Goal: Check status: Check status

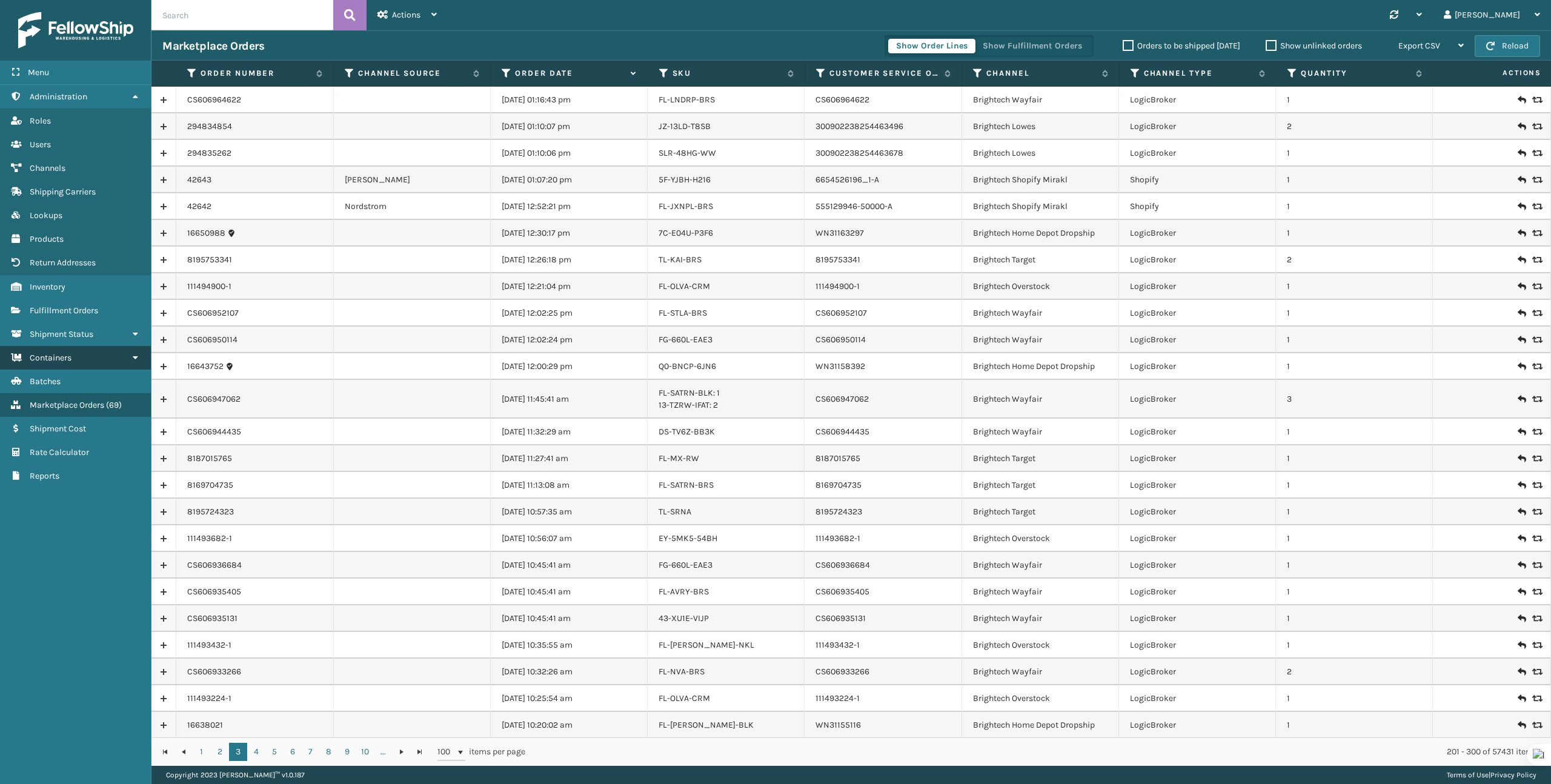
scroll to position [2051, 0]
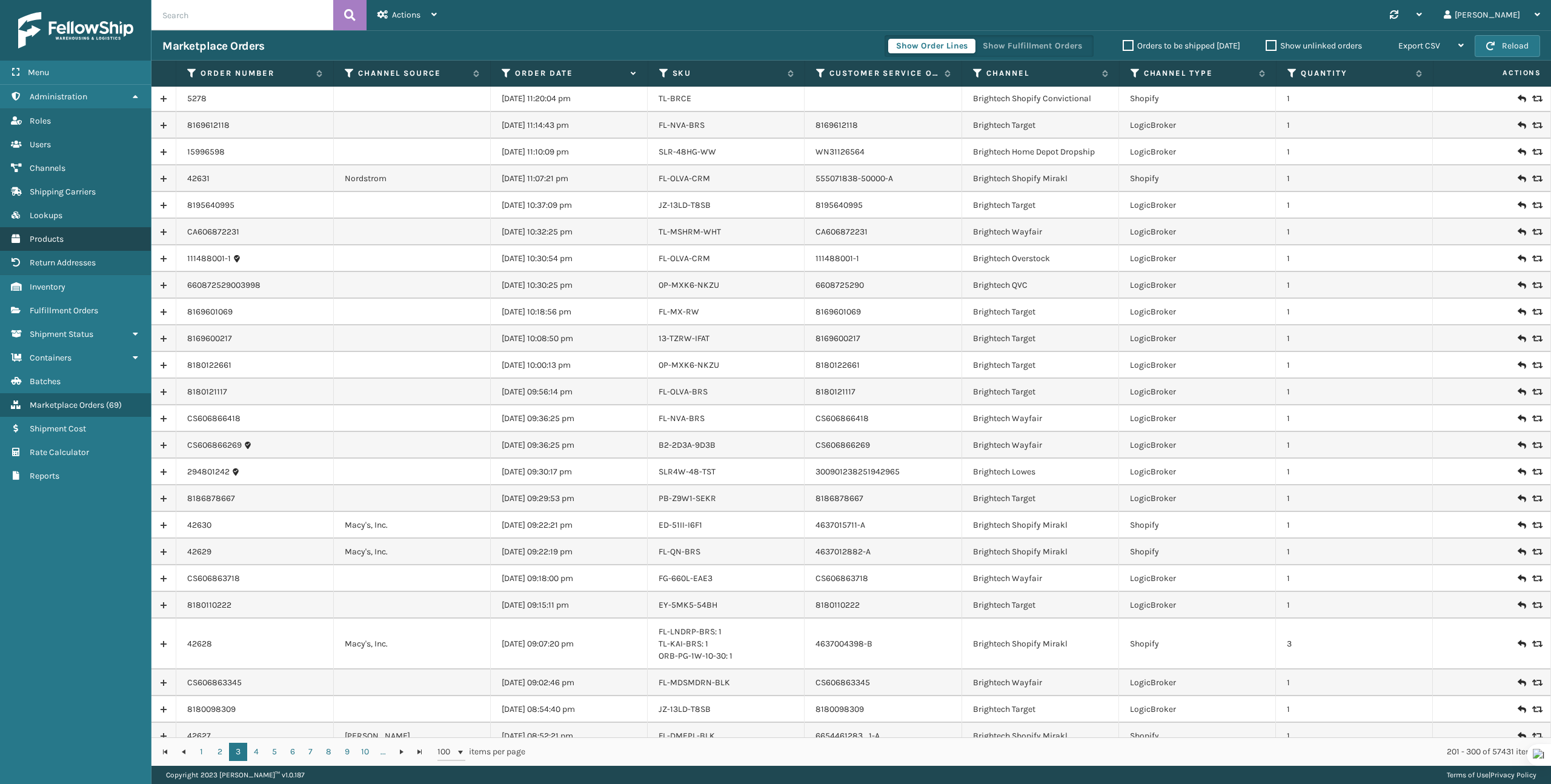
click at [68, 240] on link "Products" at bounding box center [75, 238] width 151 height 23
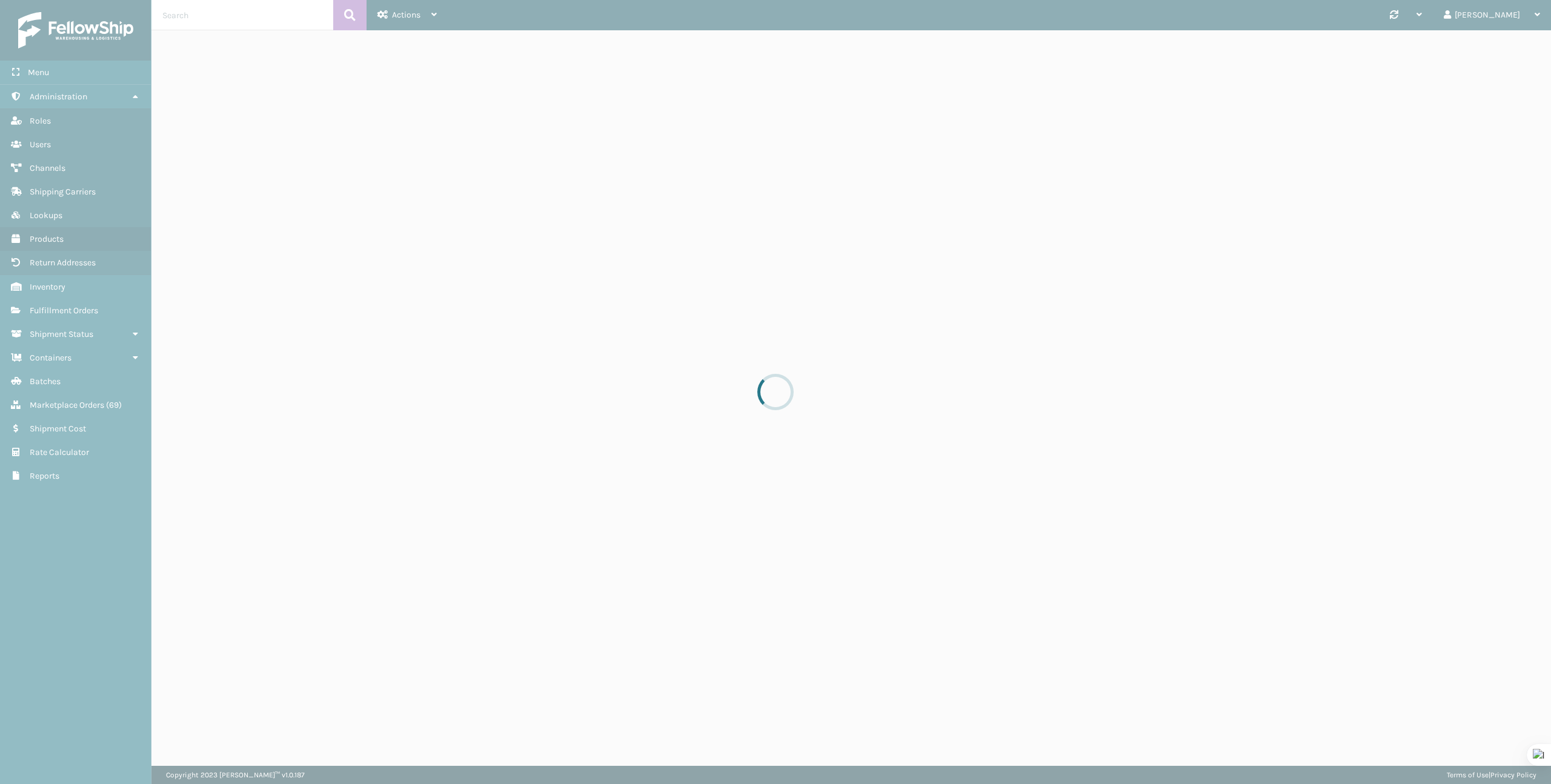
click at [243, 23] on div at bounding box center [775, 392] width 1551 height 784
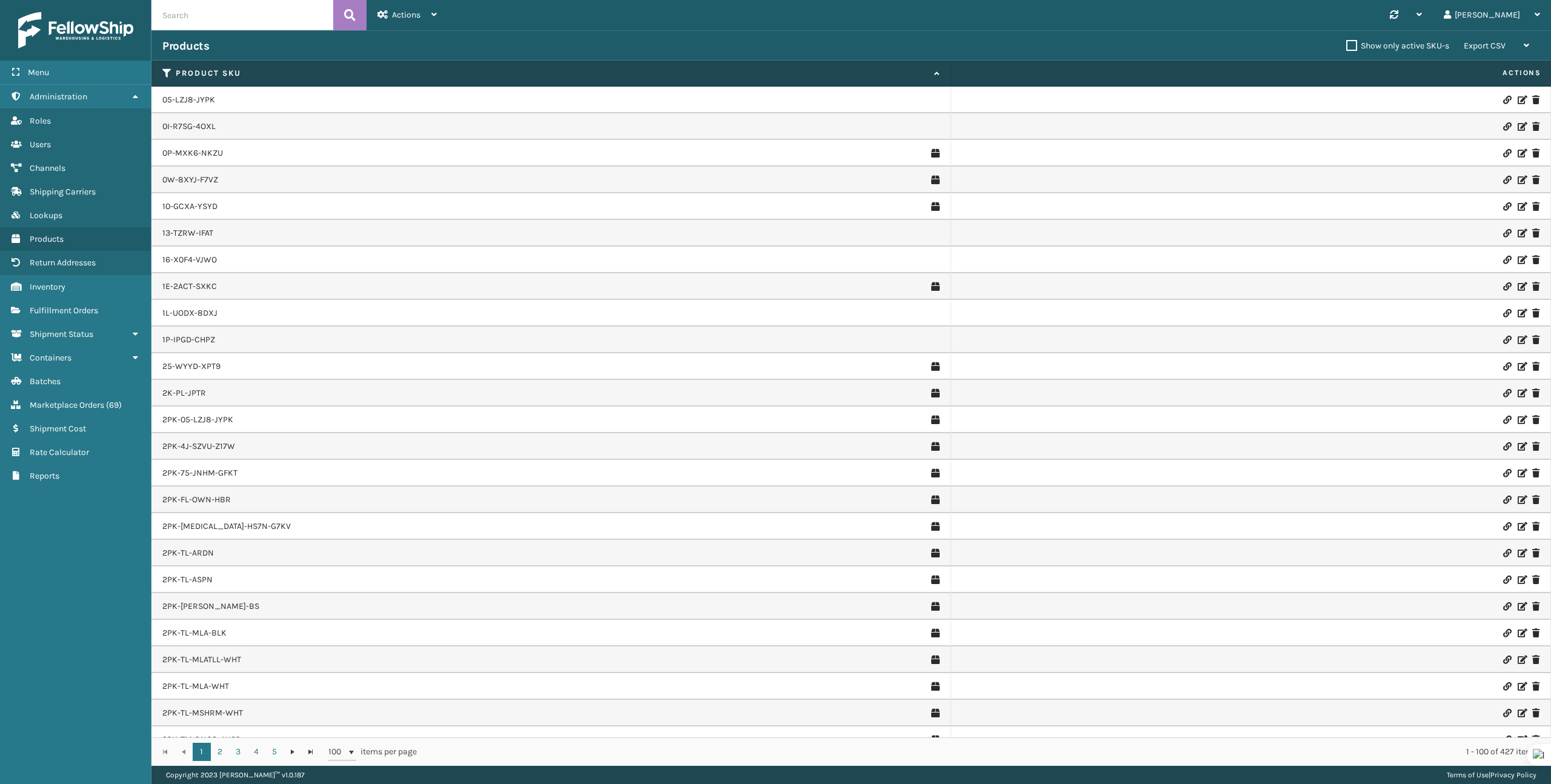
click at [234, 17] on input "text" at bounding box center [243, 15] width 182 height 30
paste input "FL-HNRY-BLK"
type input "FL-HNRY-BLK"
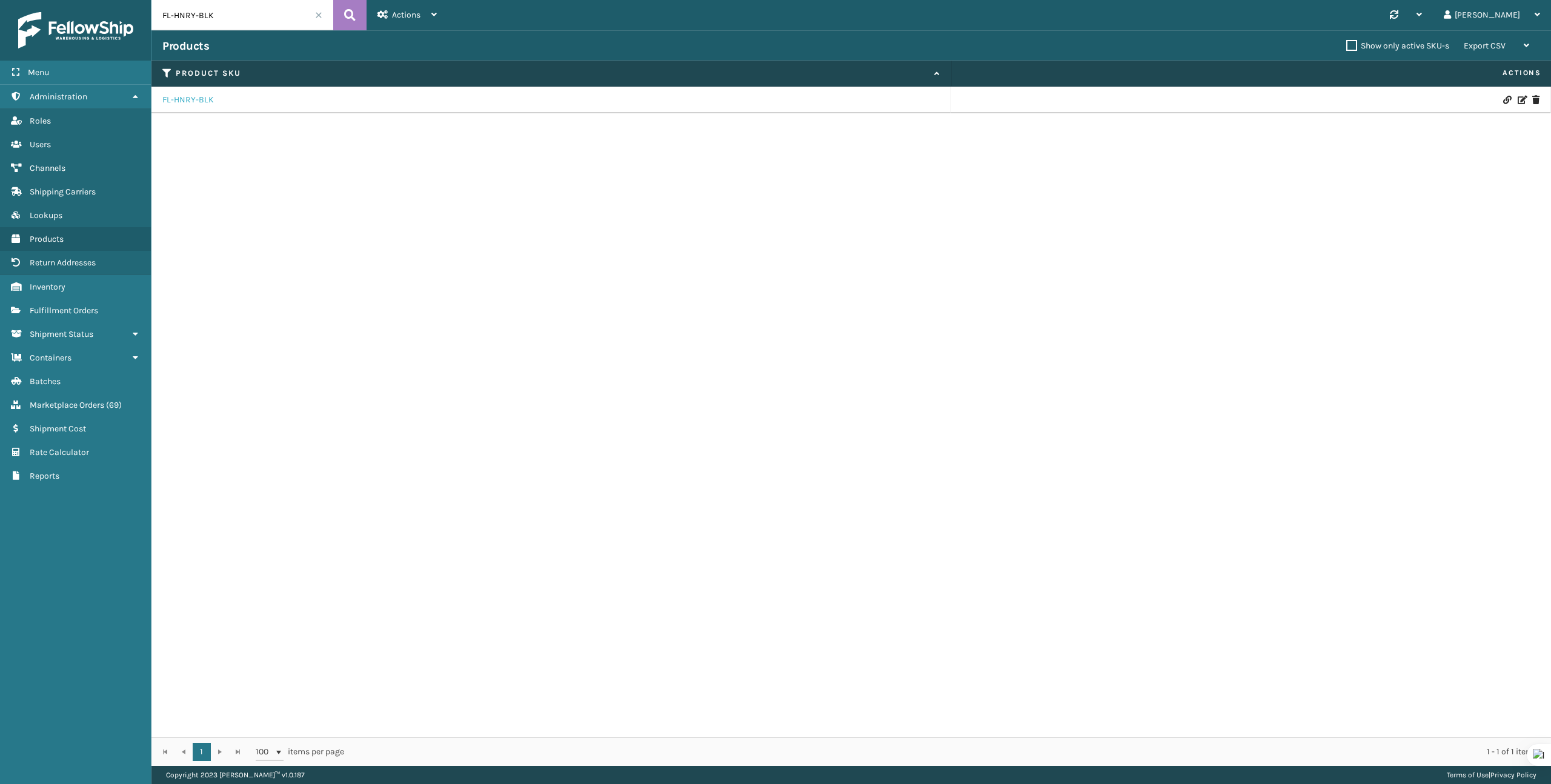
click at [177, 99] on link "FL-HNRY-BLK" at bounding box center [188, 100] width 52 height 12
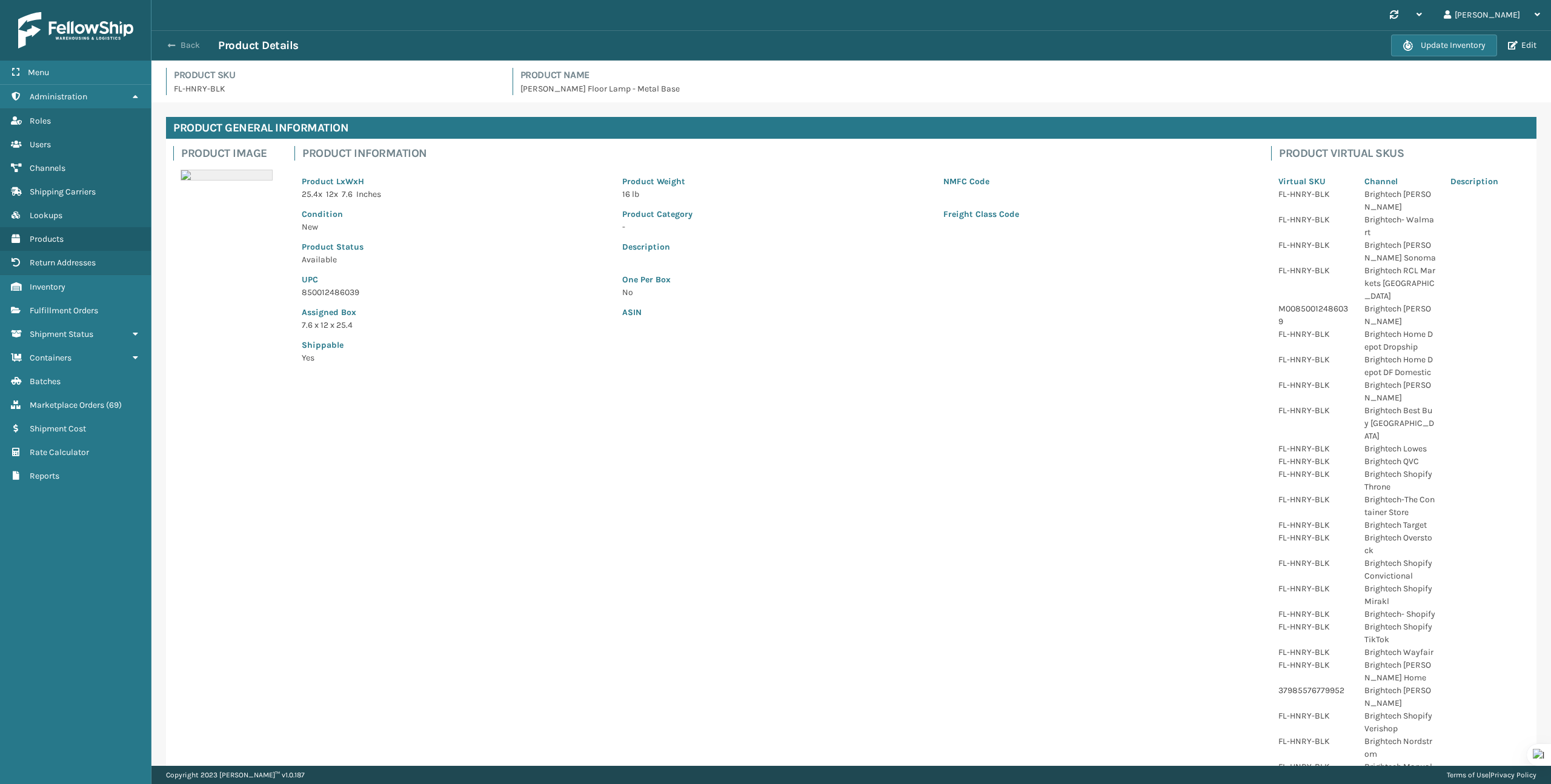
click at [185, 50] on button "Back" at bounding box center [190, 45] width 56 height 11
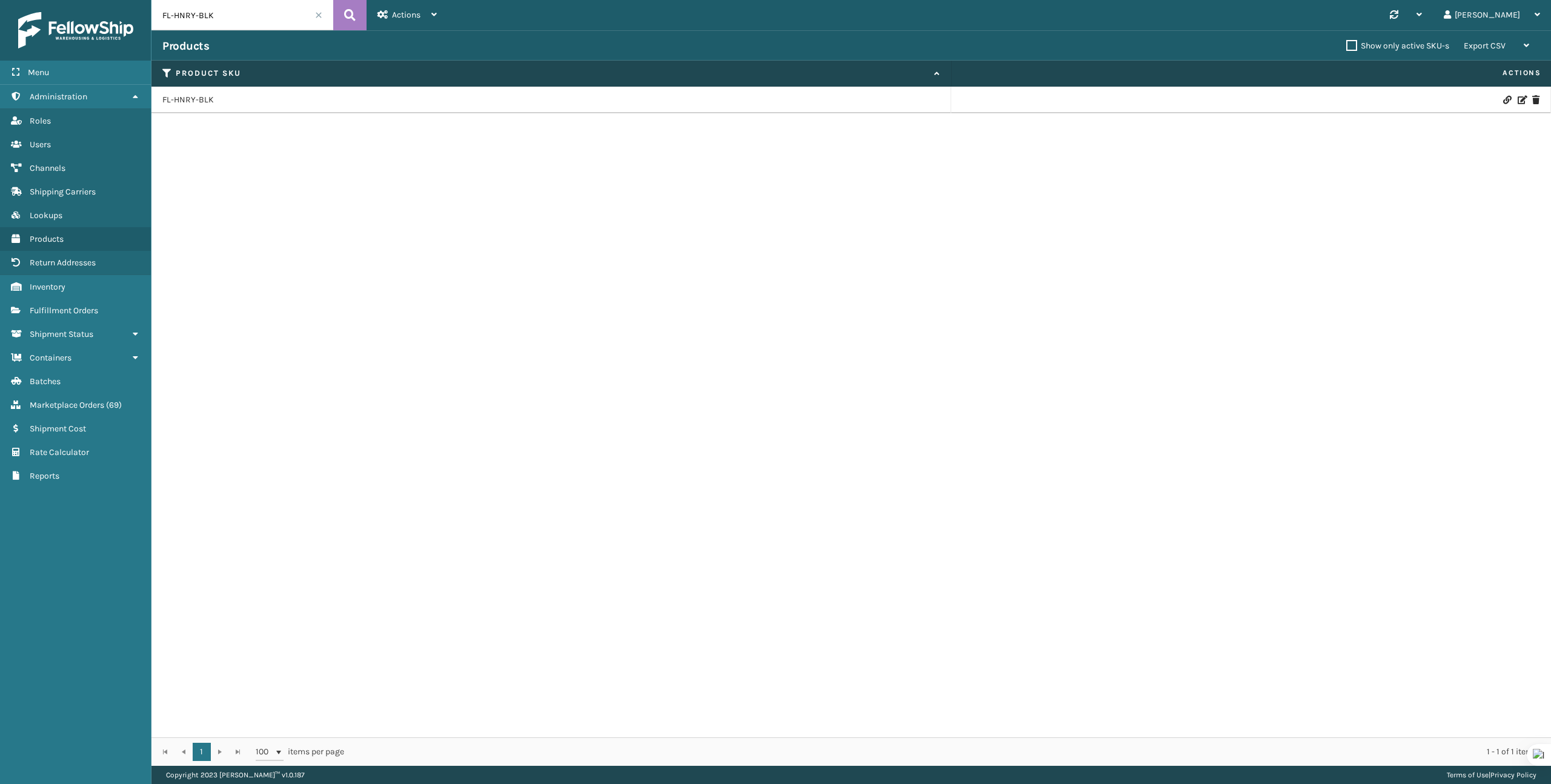
click at [270, 11] on input "FL-HNRY-BLK" at bounding box center [243, 15] width 182 height 30
click at [270, 11] on input "FL-HNRY-BLK" at bounding box center [243, 15] width 182 height 30
paste input "274165304"
type input "274165304"
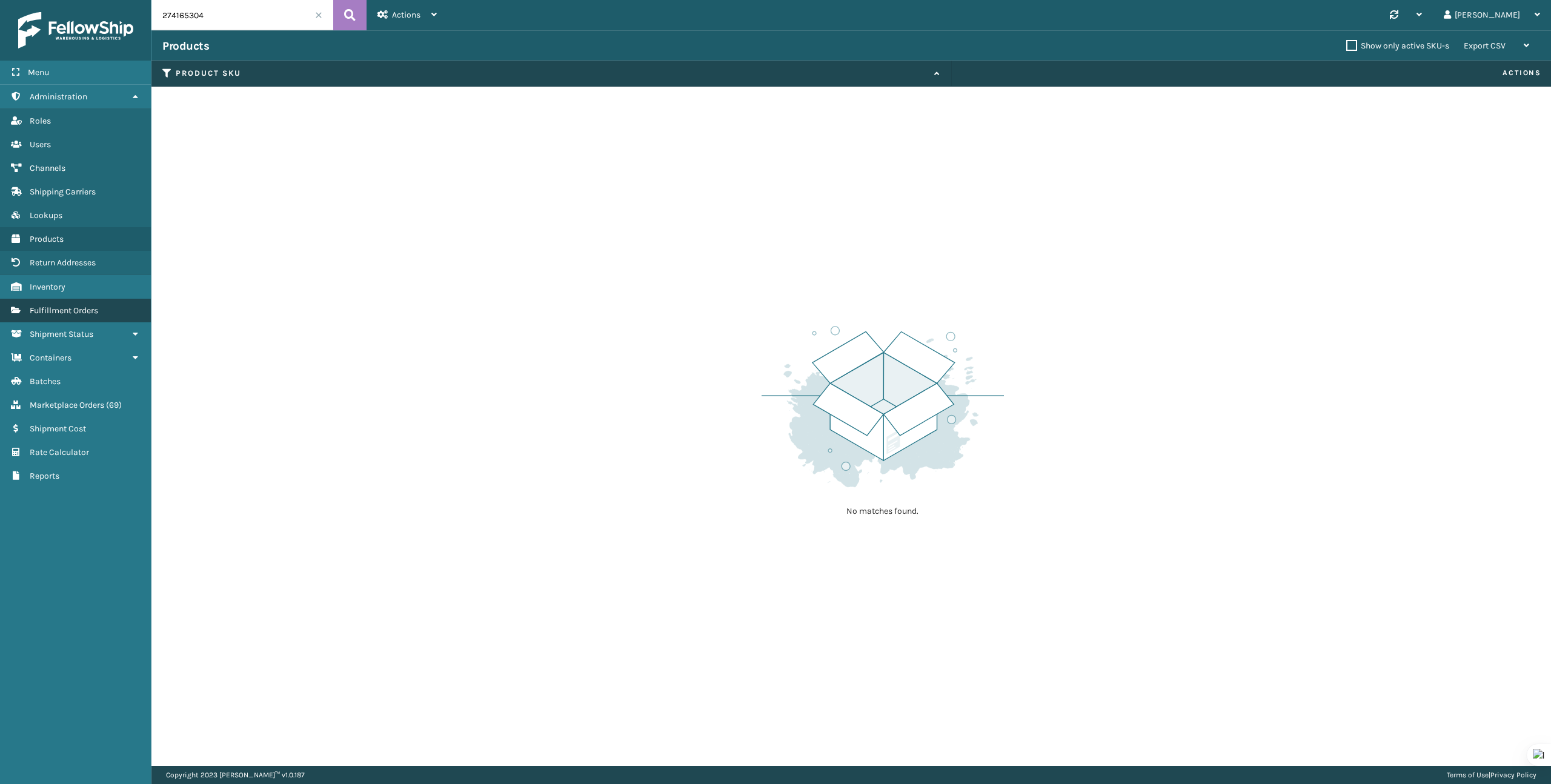
click at [80, 315] on link "Fulfillment Orders" at bounding box center [75, 310] width 151 height 23
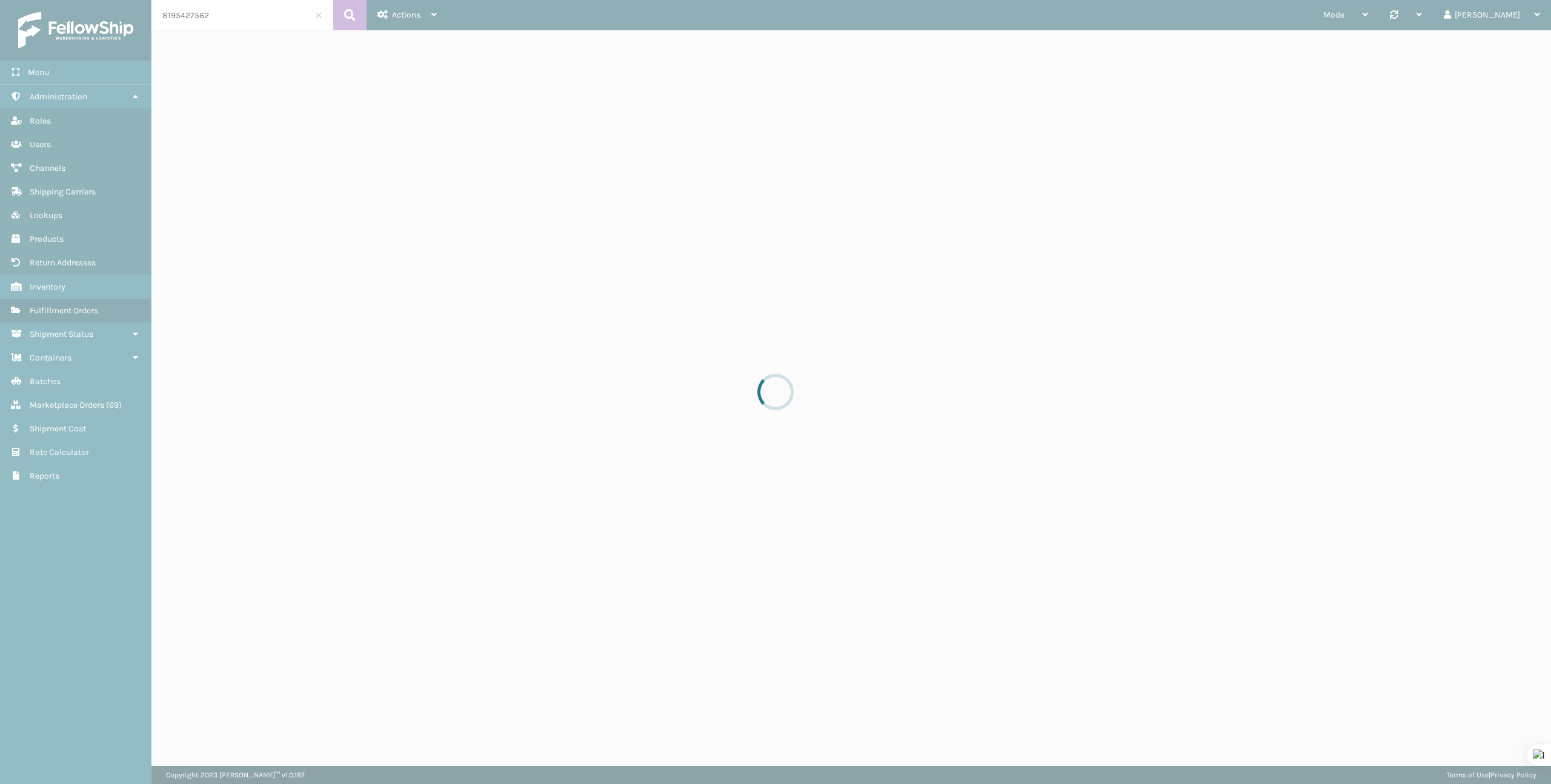
click at [201, 20] on input "8195427562" at bounding box center [243, 15] width 182 height 30
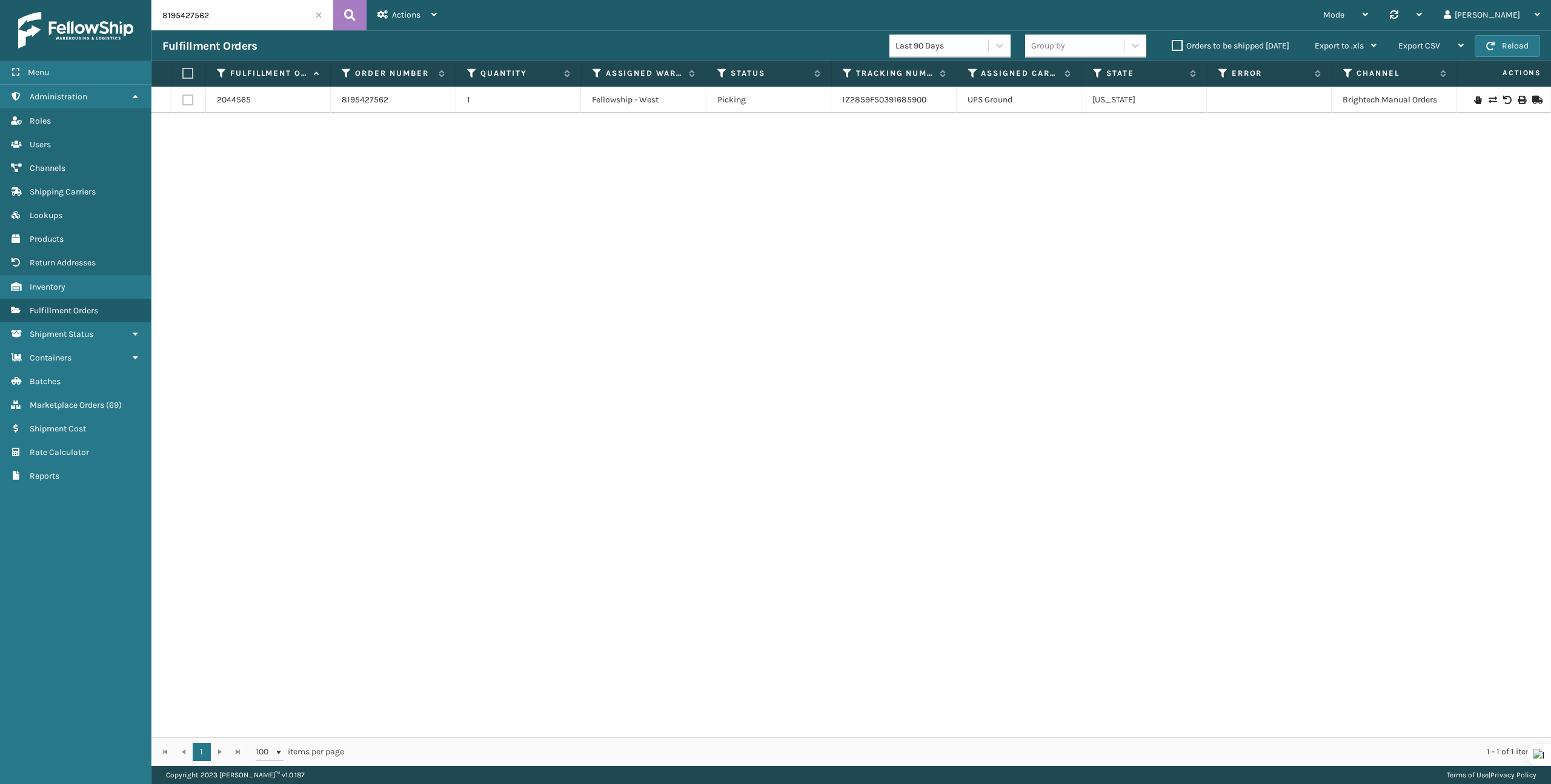
click at [201, 20] on input "8195427562" at bounding box center [243, 15] width 182 height 30
paste input "274165304"
type input "274165304"
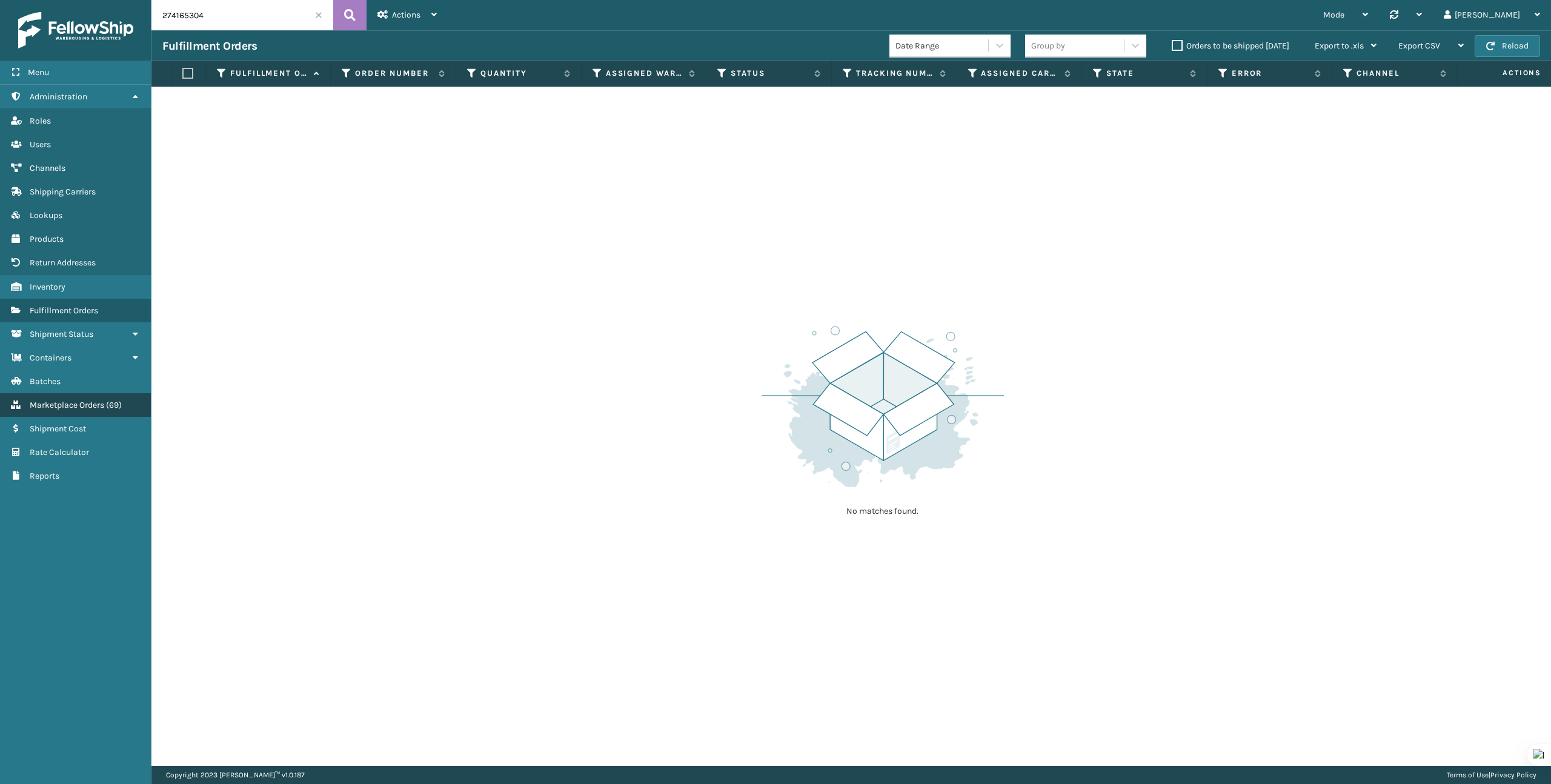
click at [65, 404] on span "Marketplace Orders" at bounding box center [67, 405] width 74 height 11
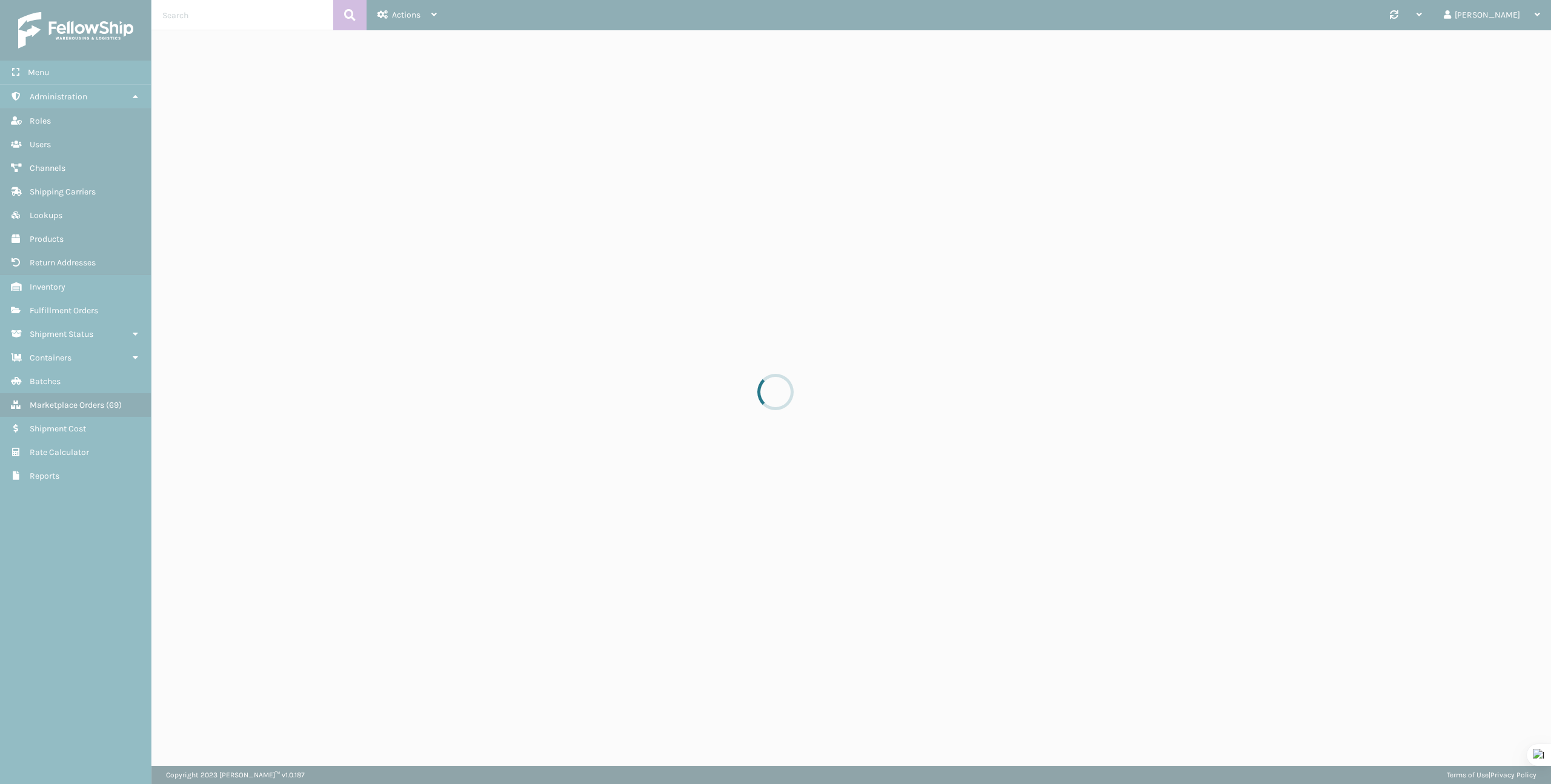
click at [241, 17] on div at bounding box center [775, 392] width 1551 height 784
click at [234, 17] on div at bounding box center [775, 392] width 1551 height 784
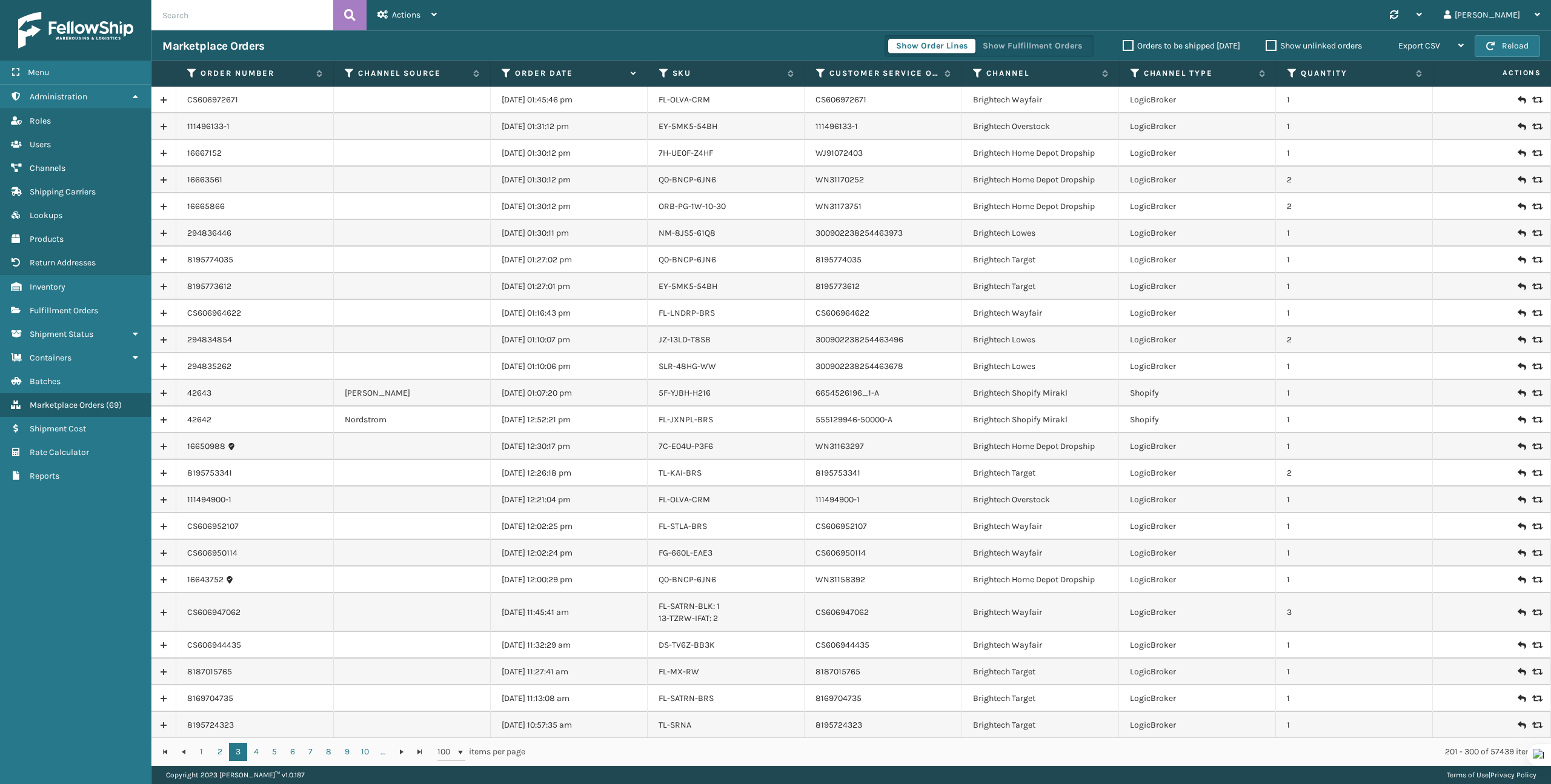
click at [234, 17] on input "text" at bounding box center [243, 15] width 182 height 30
paste input "274165304"
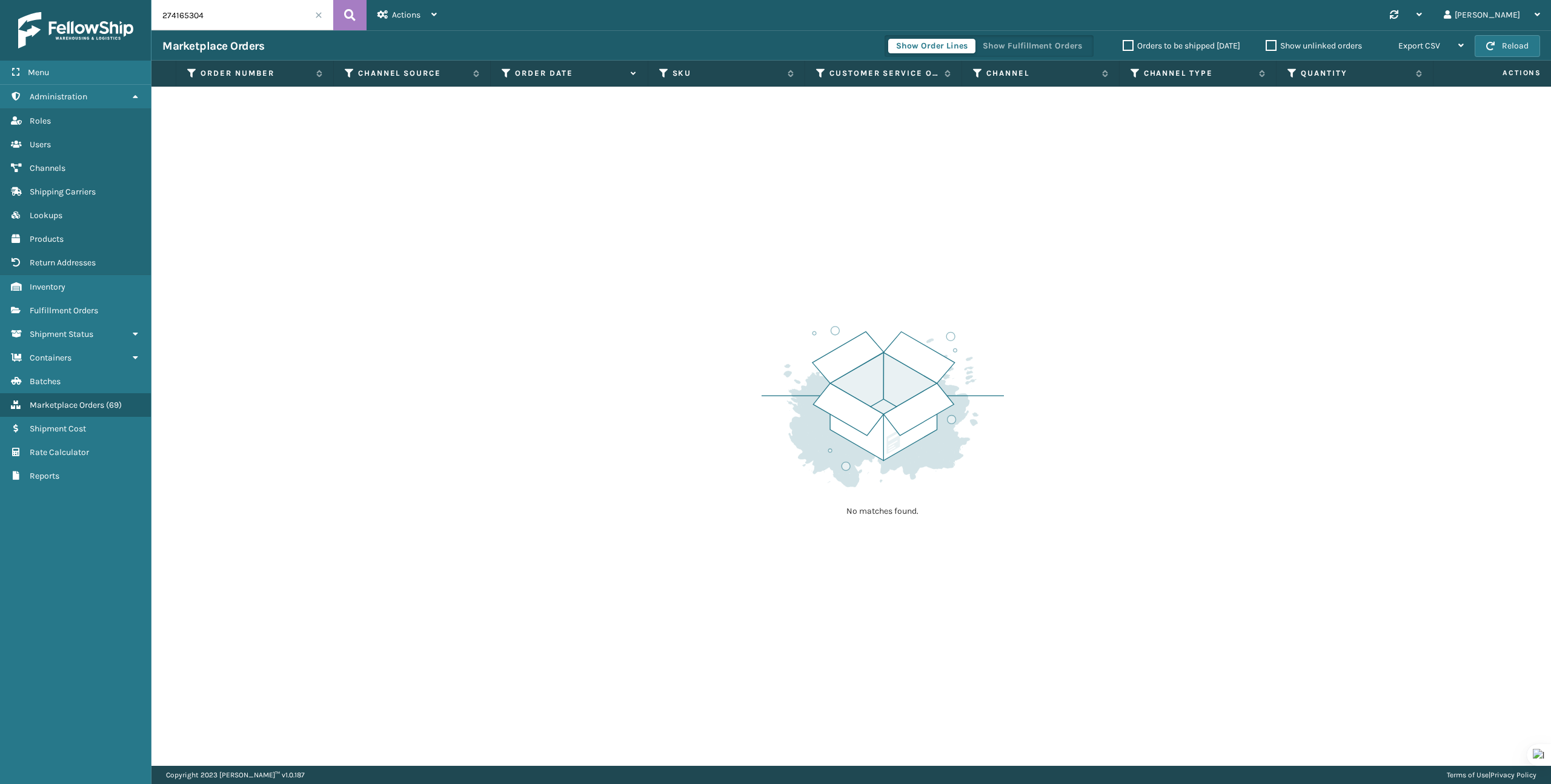
click at [210, 26] on input "274165304" at bounding box center [243, 15] width 182 height 30
click at [210, 26] on input "274165304" at bounding box center [243, 15] width 182 height 30
paste input "111491236-1"
type input "111491236-1"
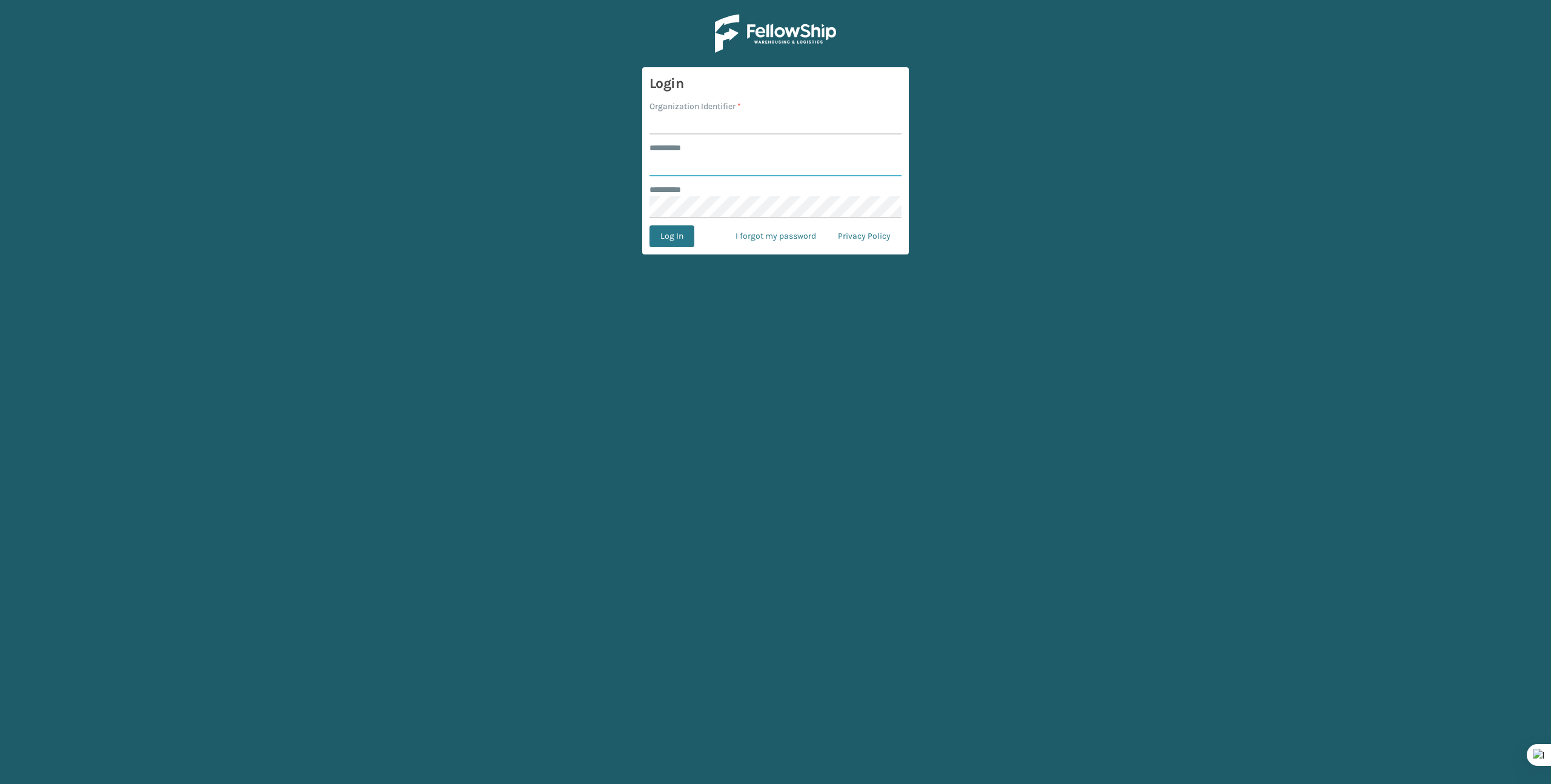
type input "*******"
click at [690, 128] on input "Organization Identifier *" at bounding box center [776, 123] width 252 height 22
type input "Brightech"
click at [661, 227] on button "Log In" at bounding box center [672, 236] width 45 height 22
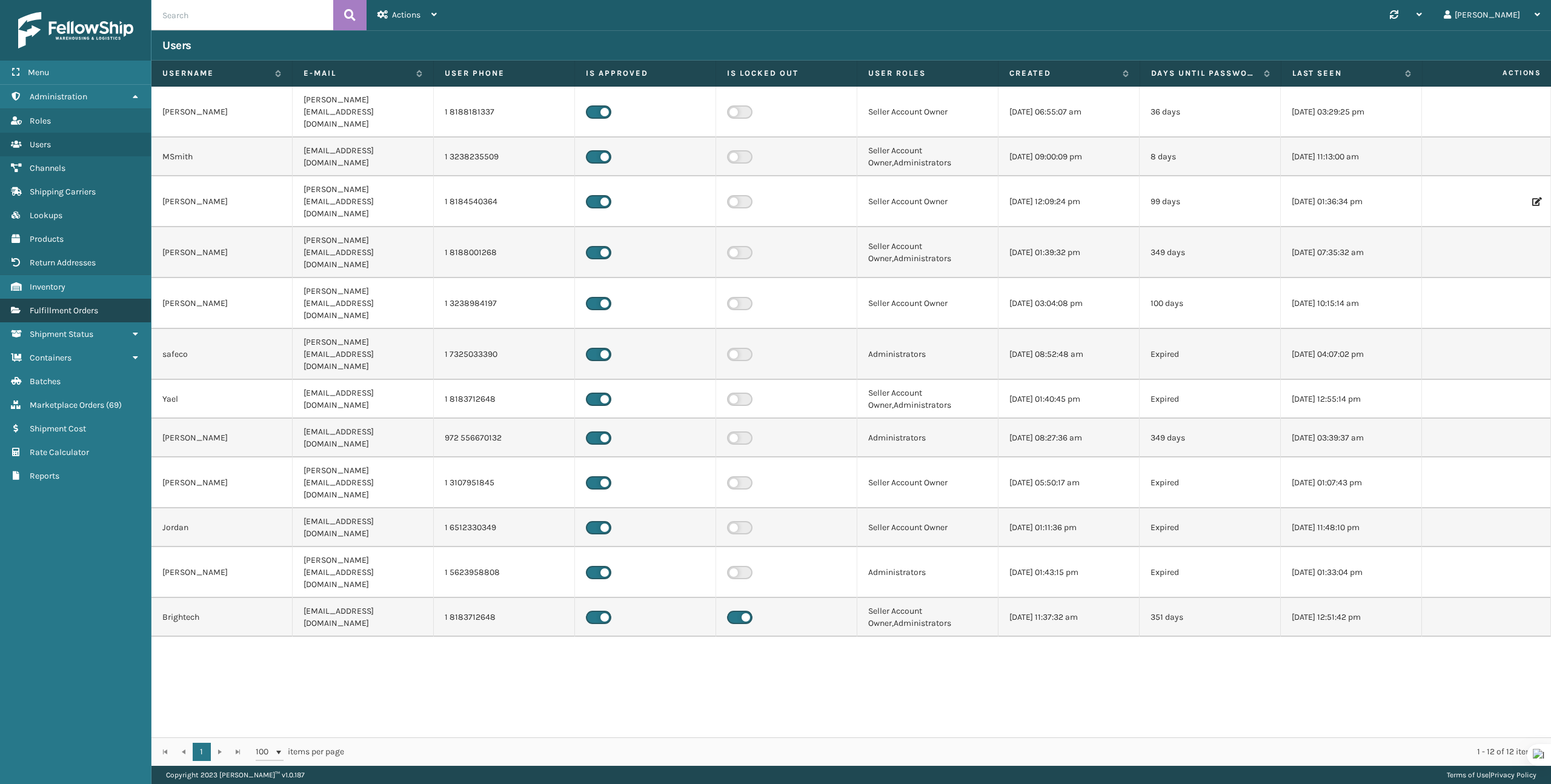
click at [92, 316] on link "Fulfillment Orders" at bounding box center [75, 310] width 151 height 23
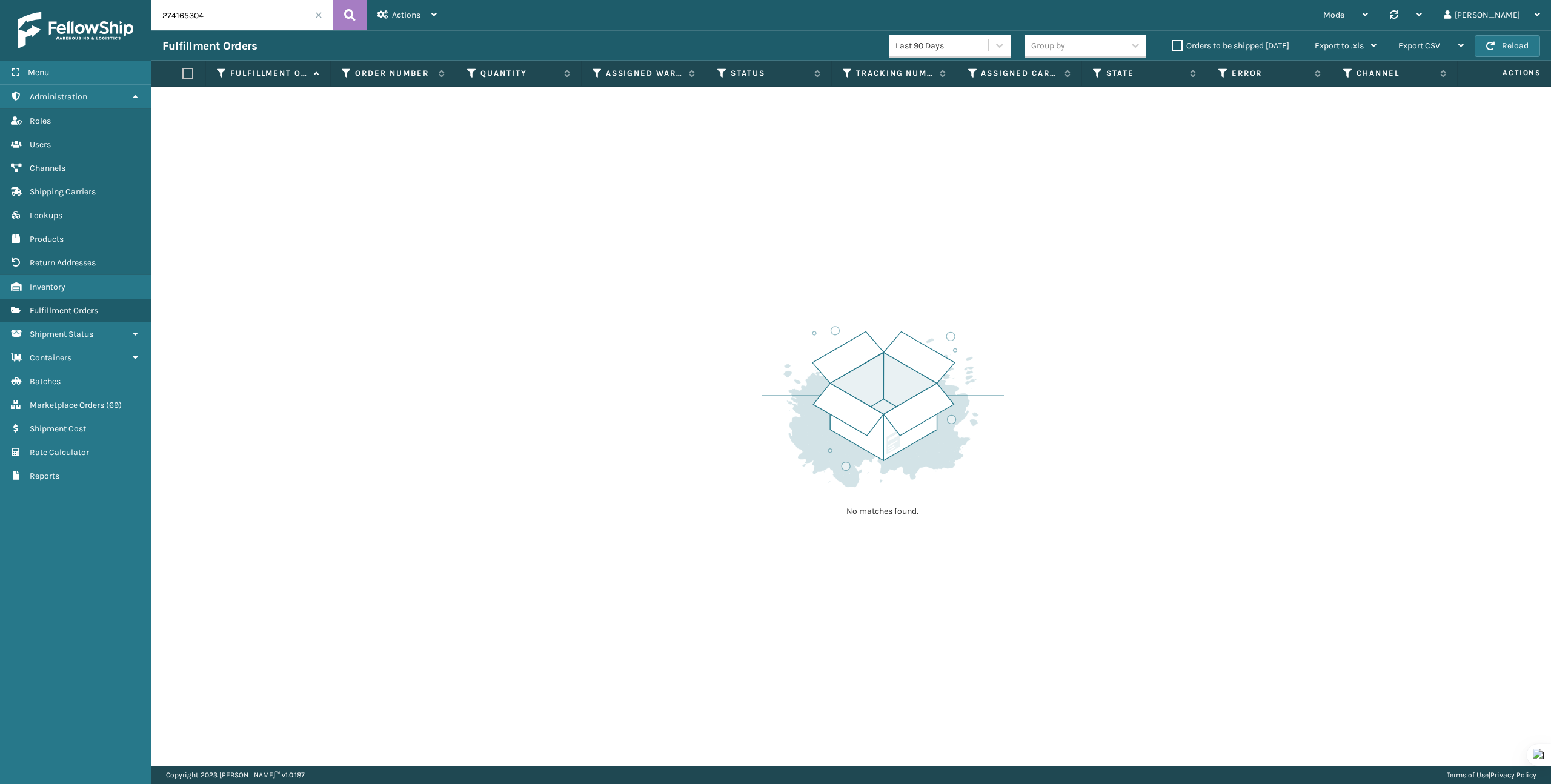
click at [216, 23] on input "274165304" at bounding box center [243, 15] width 182 height 30
paste input "8195427562"
type input "8195427562"
